Goal: Task Accomplishment & Management: Complete application form

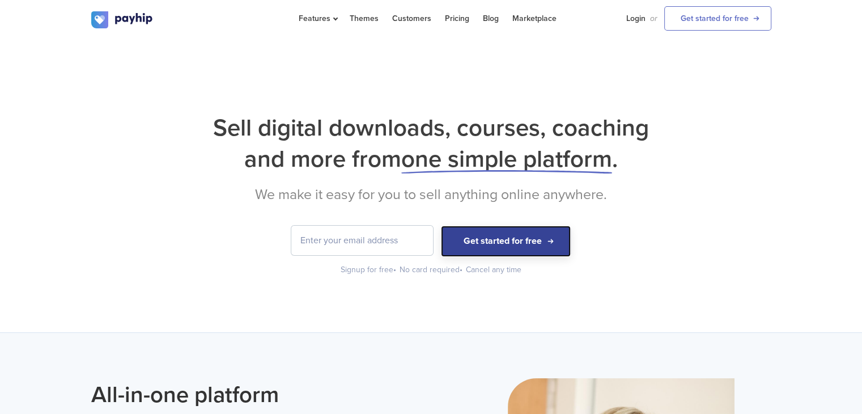
click at [531, 242] on button "Get started for free" at bounding box center [506, 241] width 130 height 31
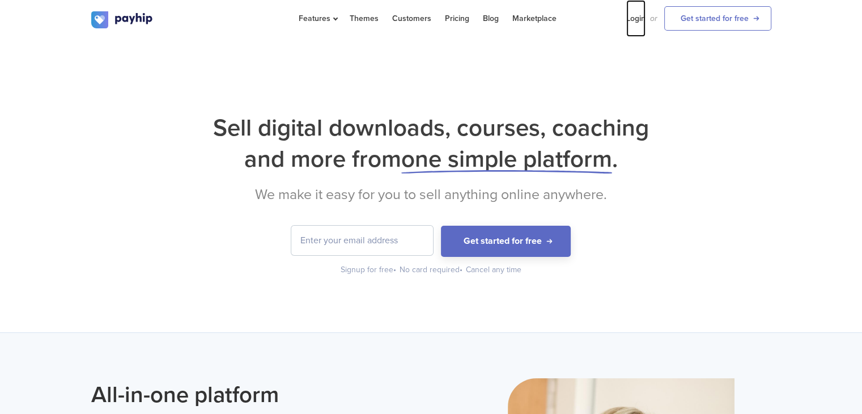
click at [635, 15] on link "Login" at bounding box center [636, 18] width 19 height 37
click at [736, 21] on link "Get started for free" at bounding box center [718, 18] width 107 height 24
click at [405, 241] on input "email" at bounding box center [362, 240] width 142 height 29
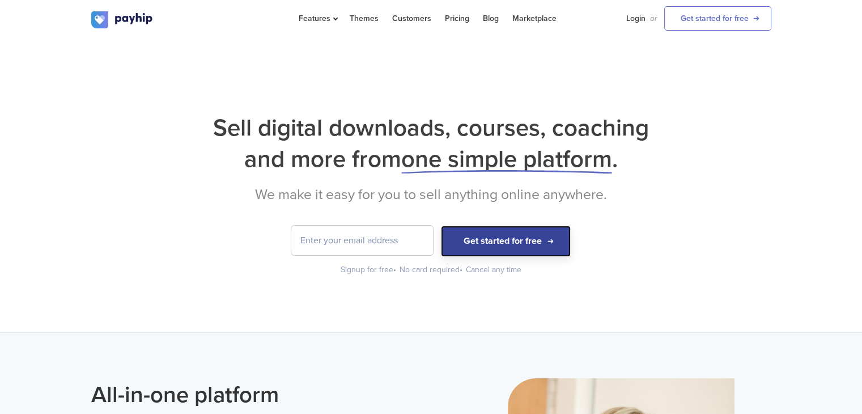
click at [474, 246] on button "Get started for free" at bounding box center [506, 241] width 130 height 31
